Goal: Information Seeking & Learning: Check status

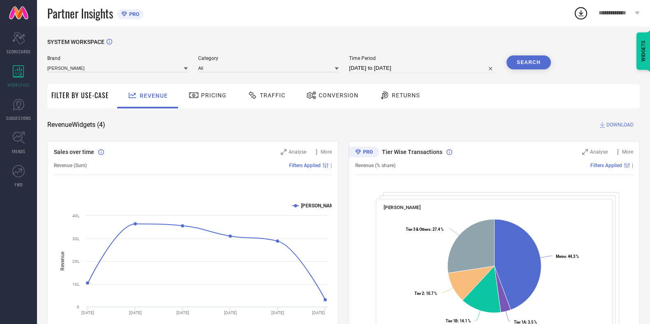
scroll to position [90, 0]
click at [267, 103] on div "Traffic" at bounding box center [266, 96] width 58 height 24
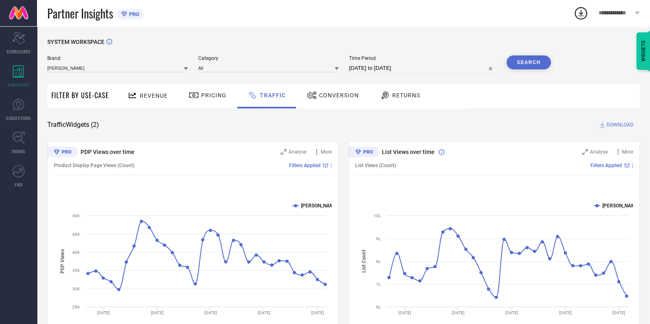
click at [343, 264] on div "PDP Views over time Analyse More Product Display Page Views (Count) Filters App…" at bounding box center [343, 243] width 592 height 205
click at [226, 130] on div "SYSTEM WORKSPACE Brand LAKSHITA Category All Time Period 27-07-2025 to 26-08-20…" at bounding box center [343, 193] width 592 height 308
